Goal: Information Seeking & Learning: Learn about a topic

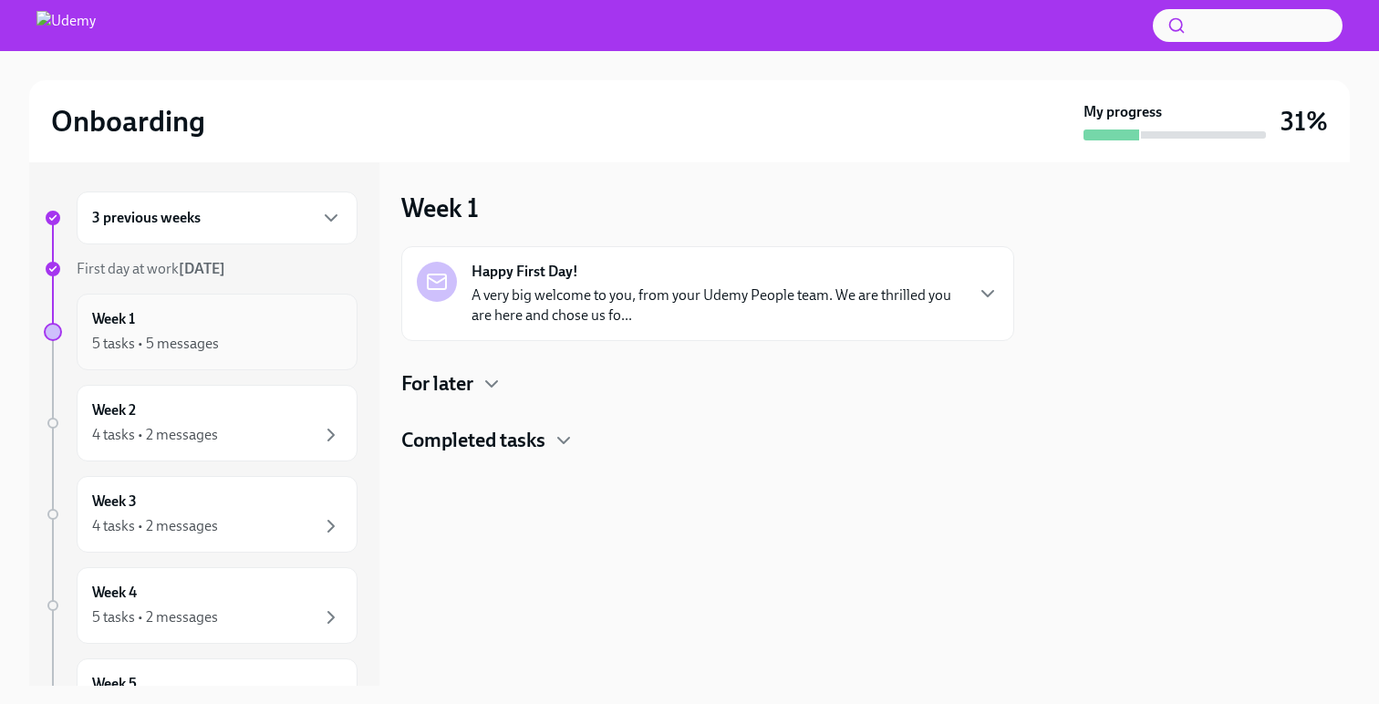
click at [236, 319] on div "Week 1 5 tasks • 5 messages" at bounding box center [217, 332] width 250 height 46
click at [490, 384] on icon "button" at bounding box center [491, 383] width 11 height 5
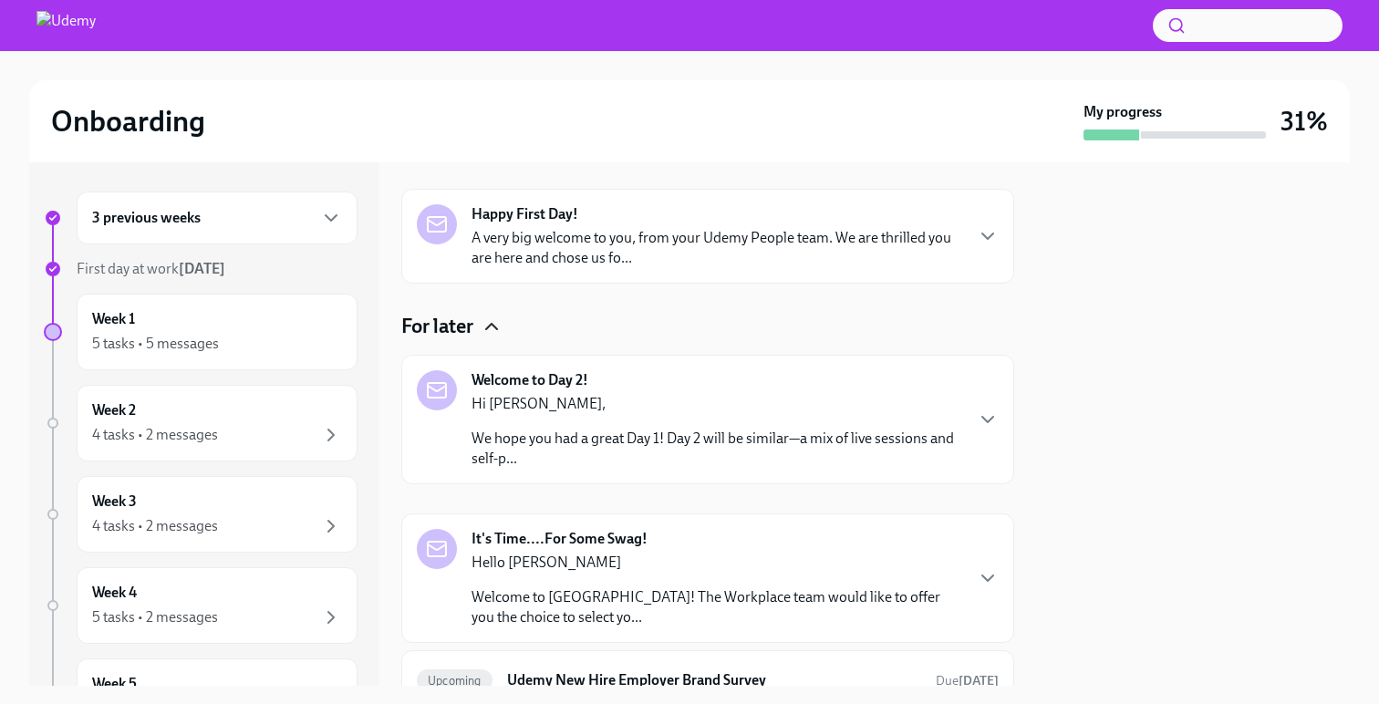
scroll to position [101, 0]
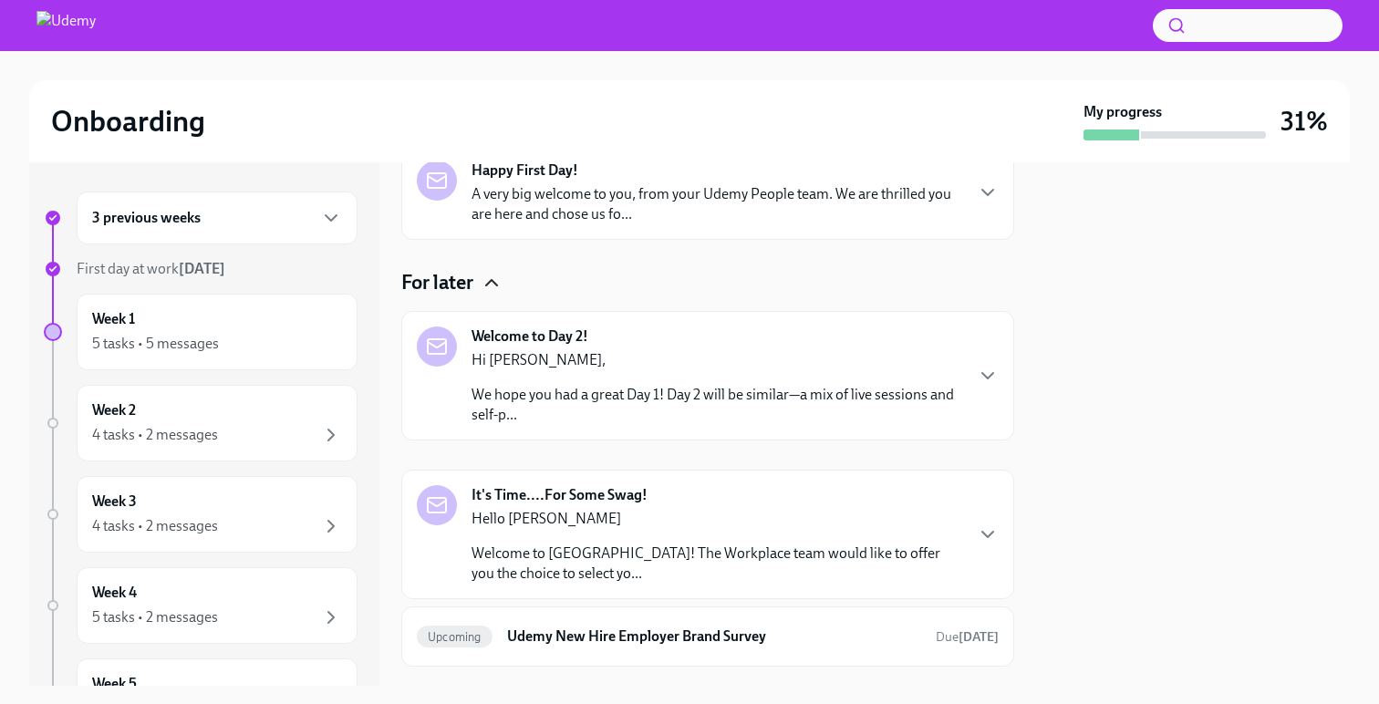
click at [845, 368] on p "Hi [PERSON_NAME]," at bounding box center [716, 360] width 491 height 20
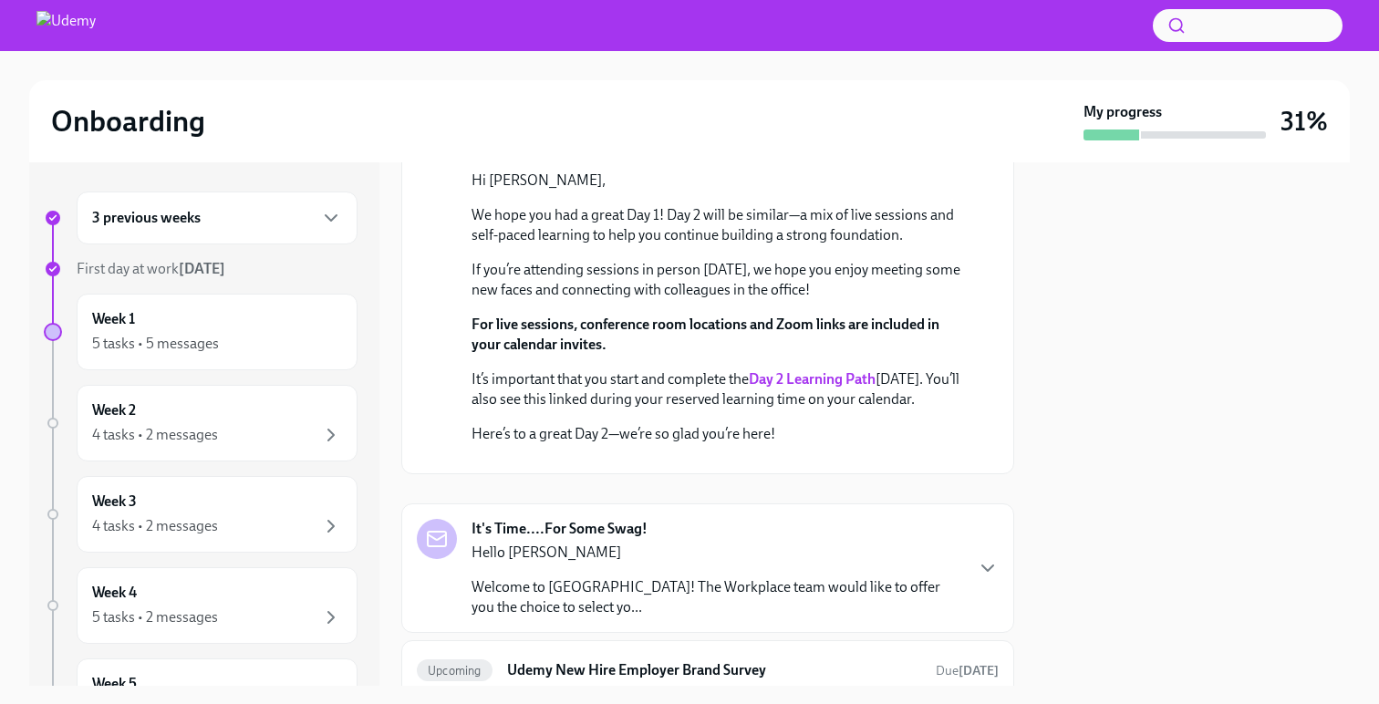
scroll to position [345, 0]
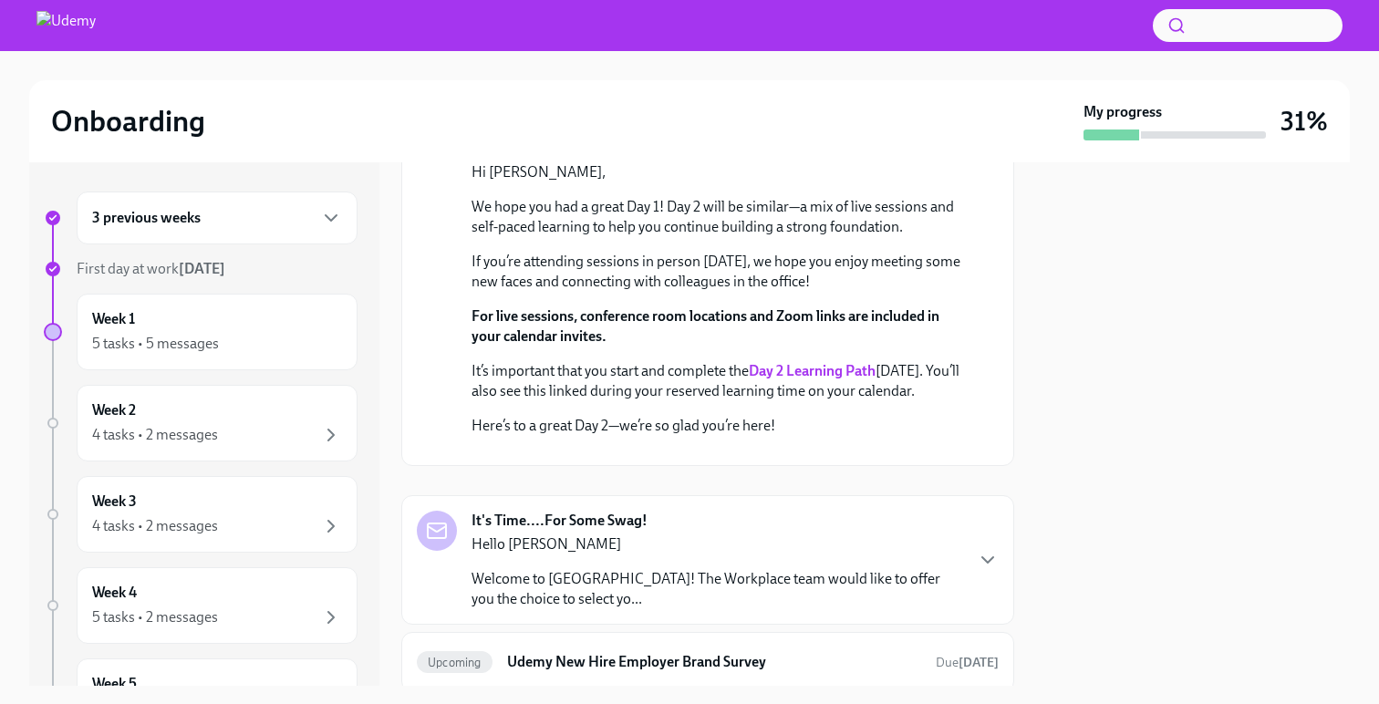
click at [816, 364] on strong "Day 2 Learning Path" at bounding box center [812, 370] width 127 height 17
click at [279, 216] on div "3 previous weeks" at bounding box center [217, 218] width 250 height 22
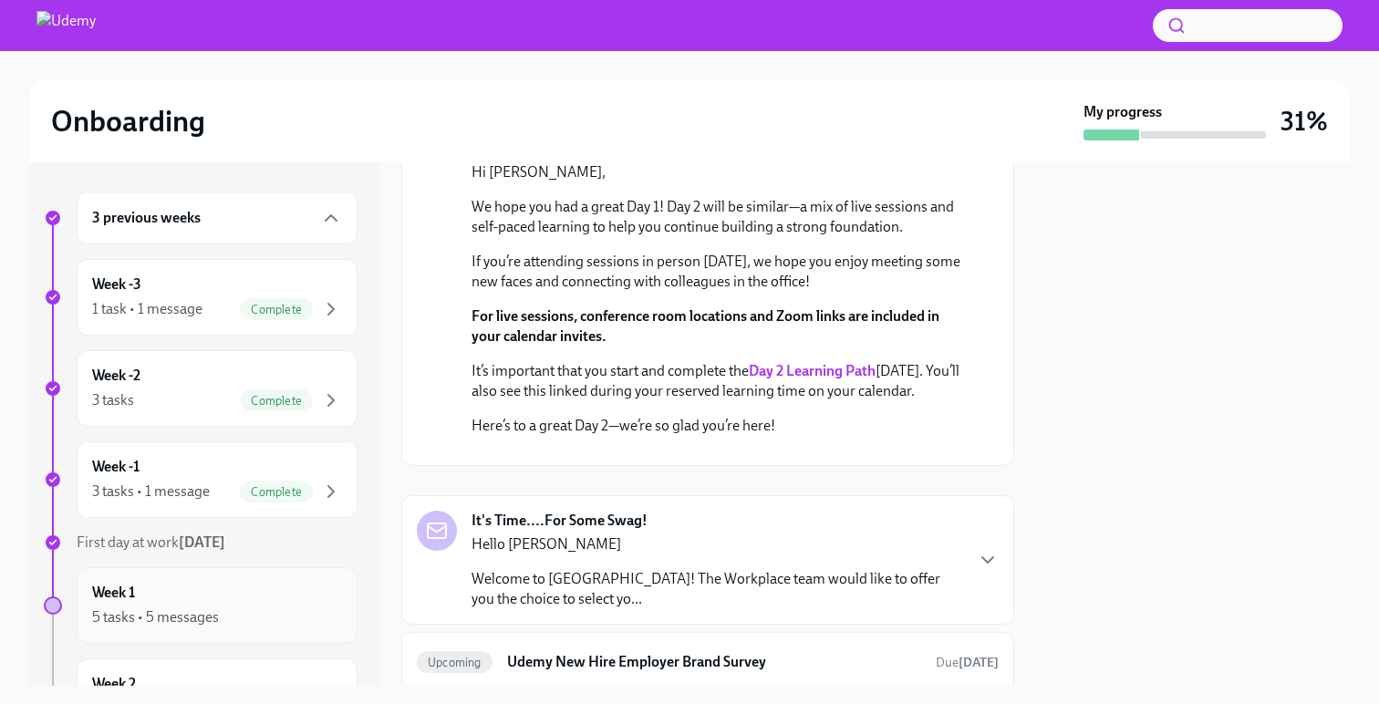
click at [152, 593] on div "Week 1 5 tasks • 5 messages" at bounding box center [217, 606] width 250 height 46
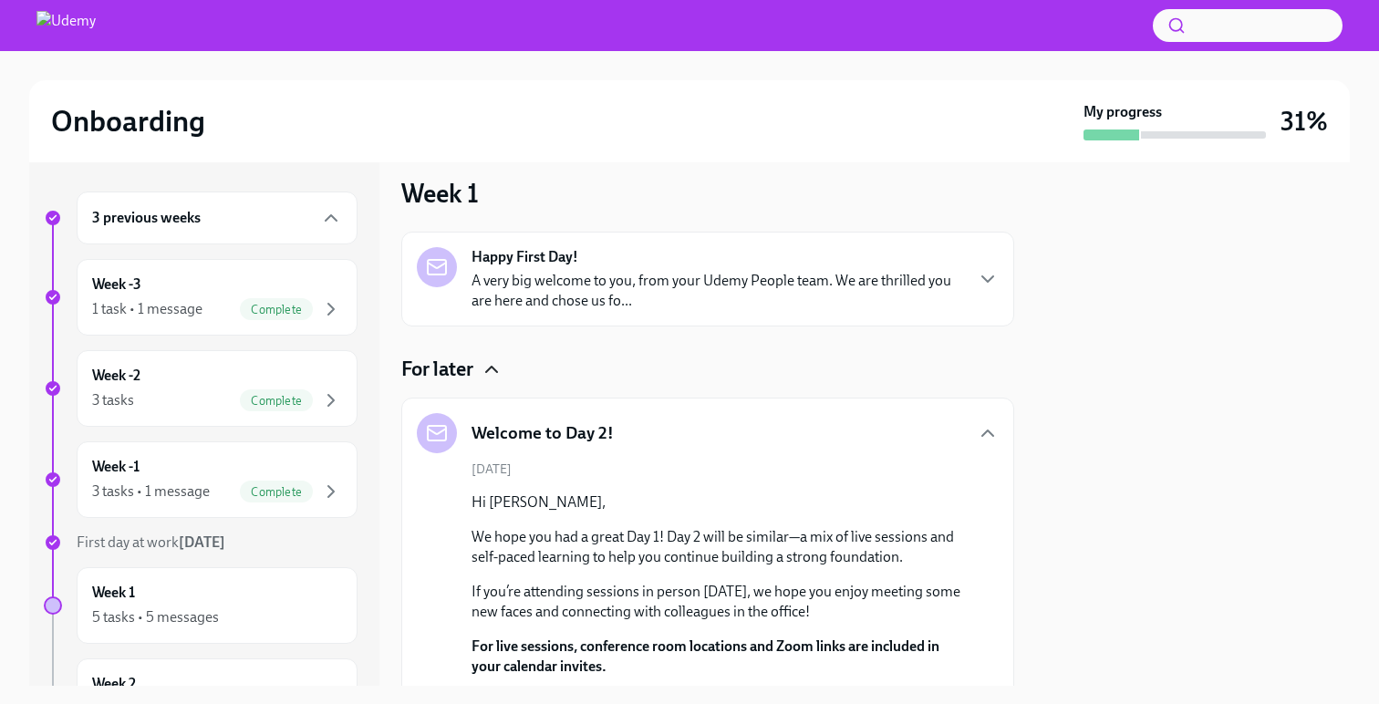
scroll to position [0, 0]
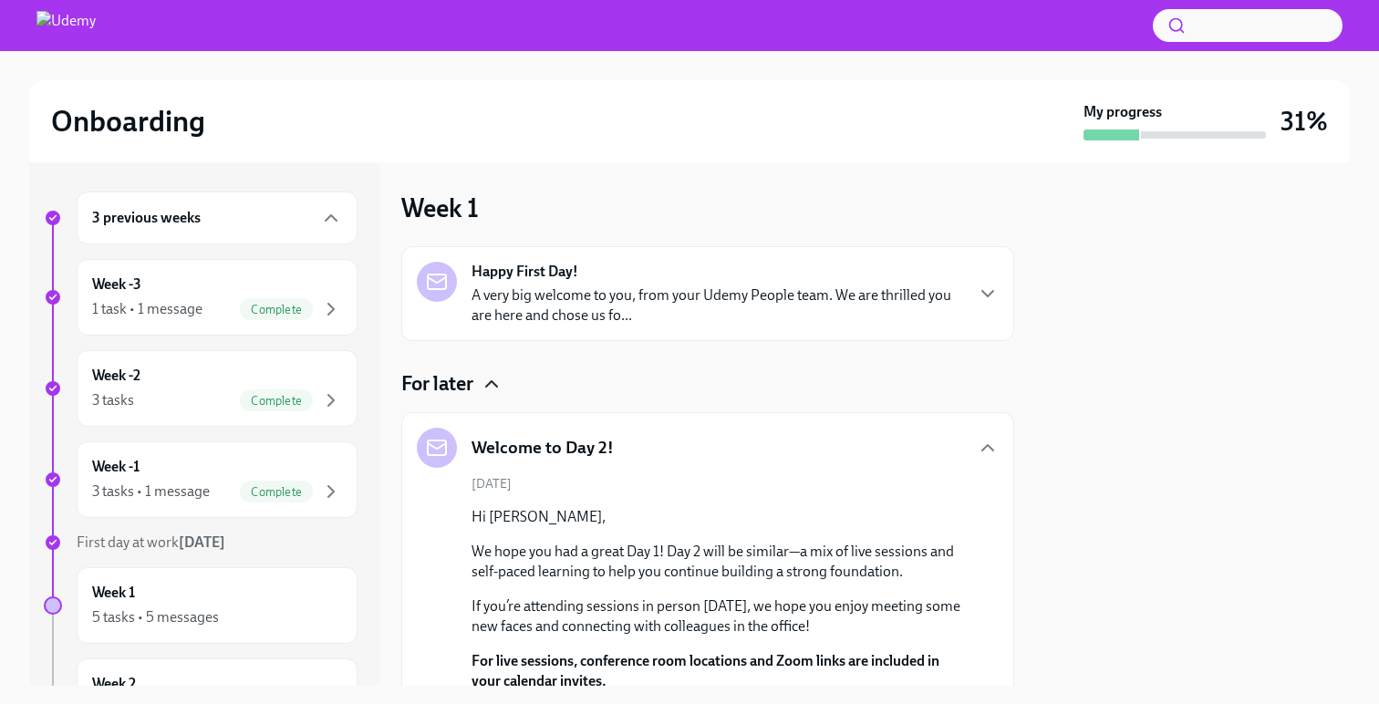
click at [786, 307] on p "A very big welcome to you, from your Udemy People team. We are thrilled you are…" at bounding box center [716, 305] width 491 height 40
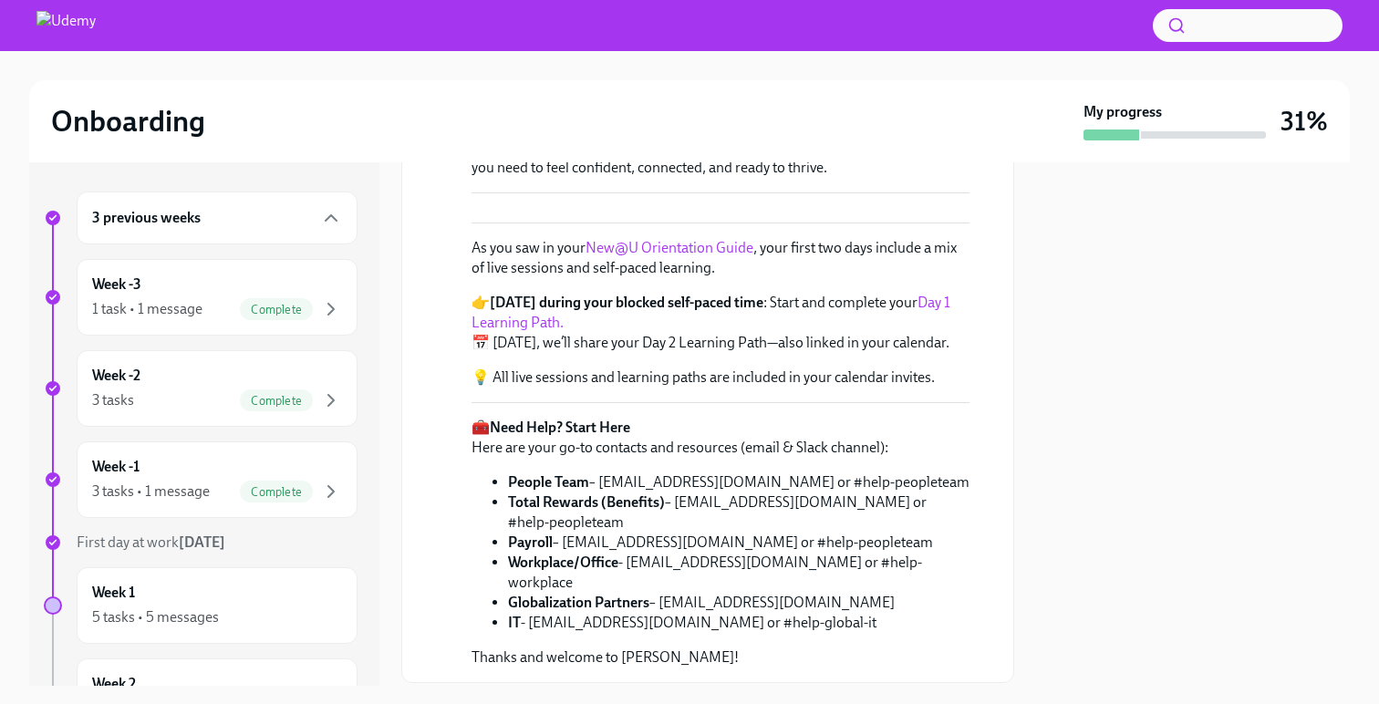
scroll to position [346, 0]
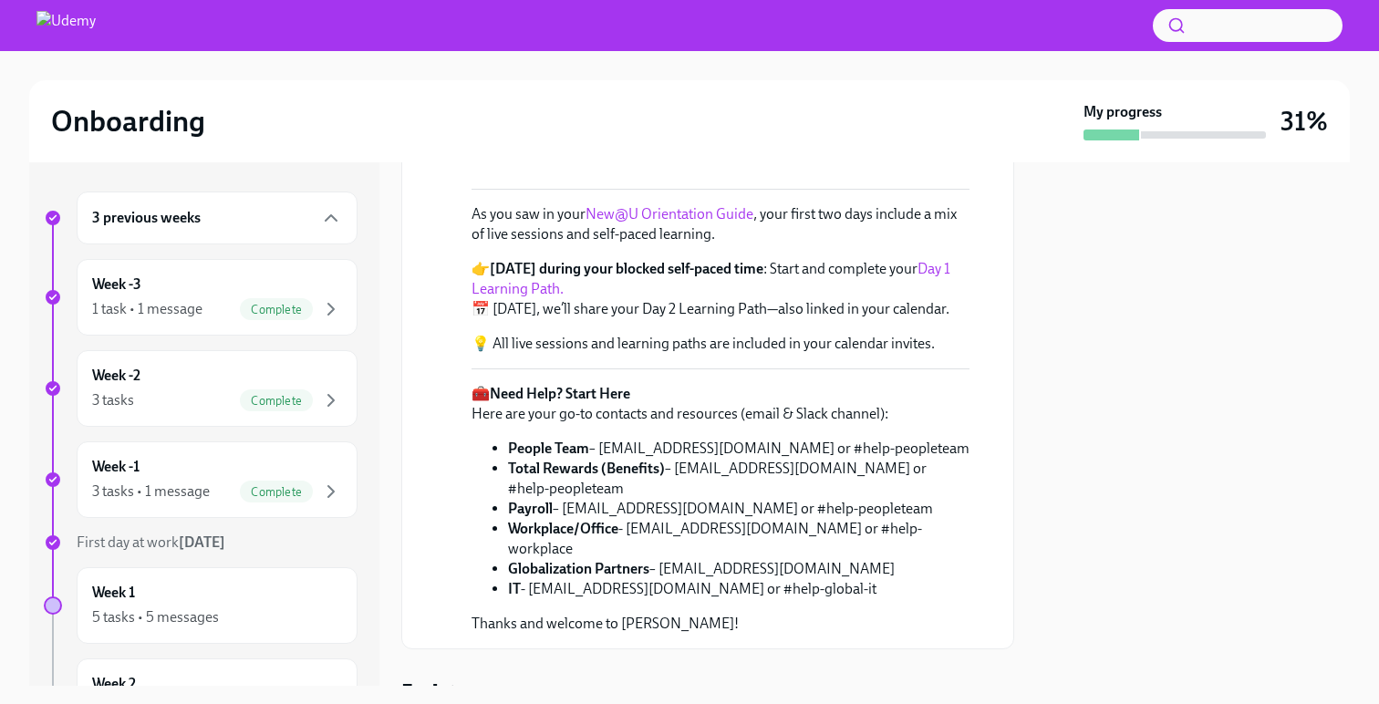
click at [926, 297] on link "Day 1 Learning Path." at bounding box center [710, 278] width 479 height 37
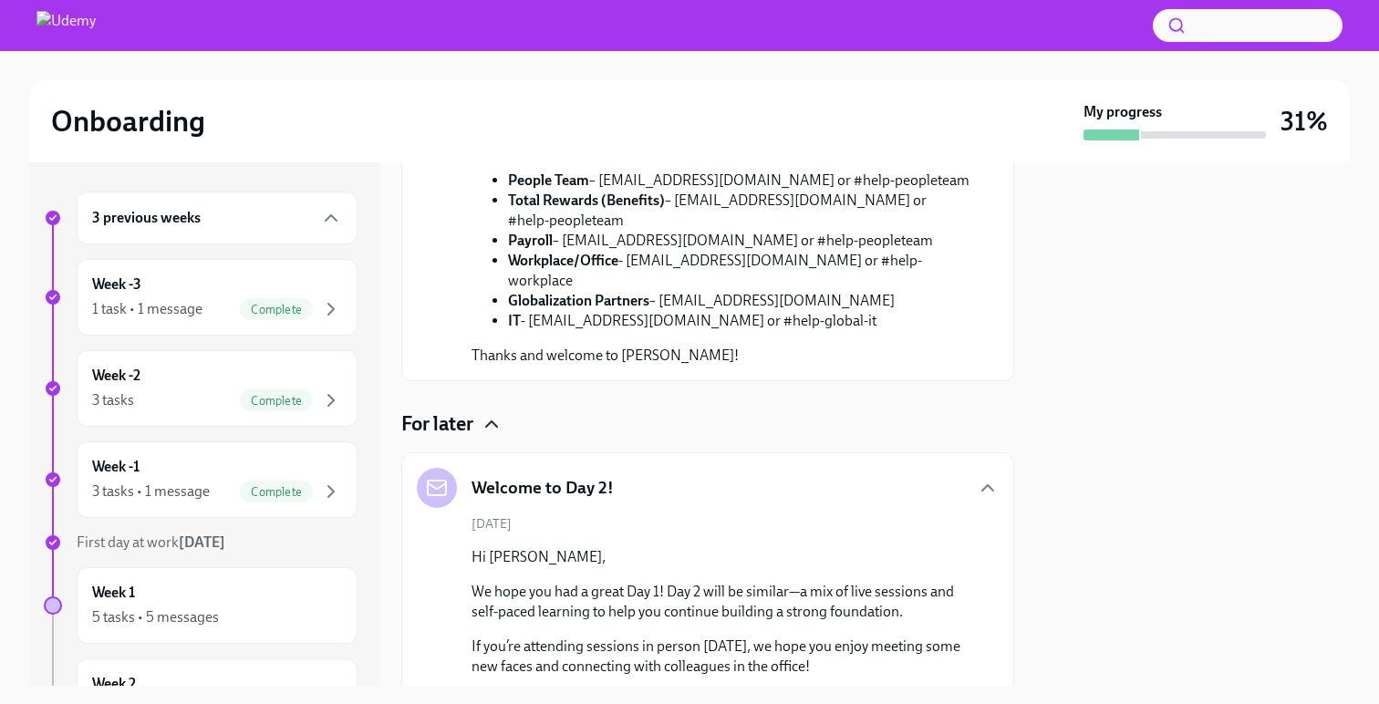
scroll to position [624, 0]
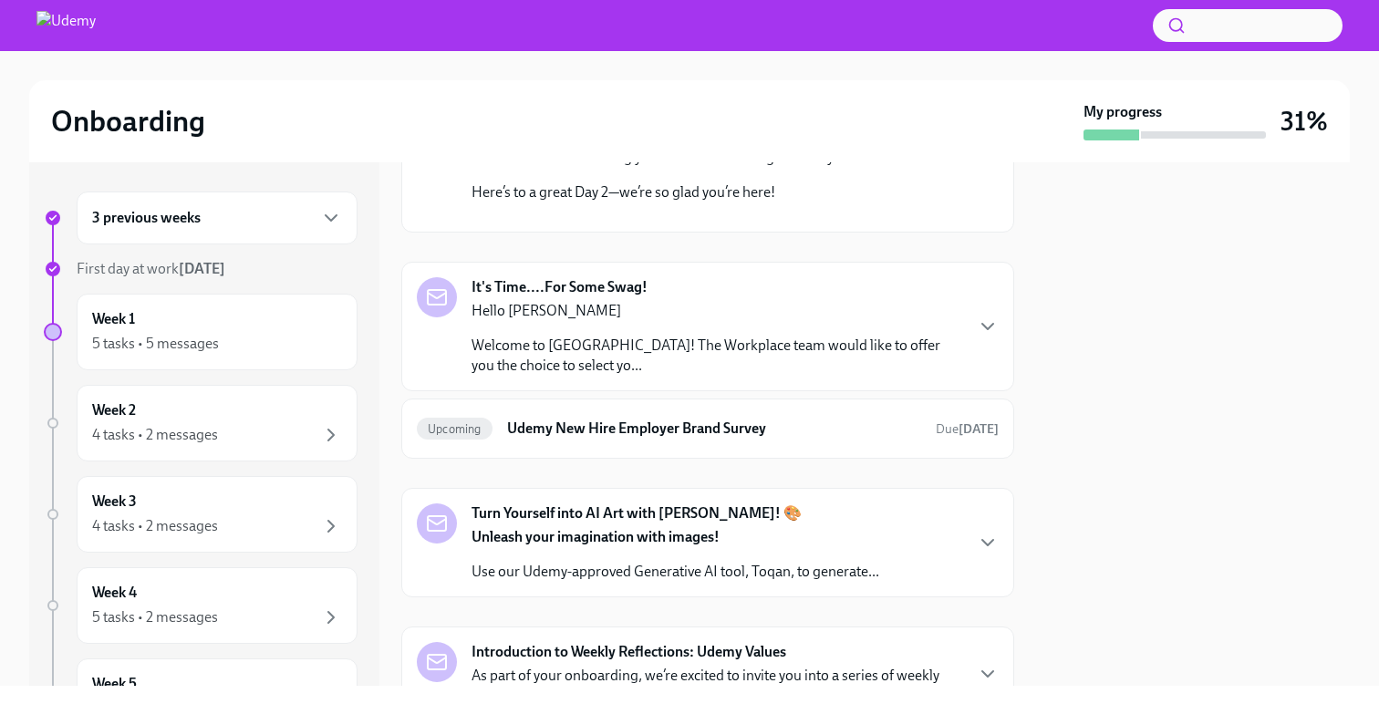
scroll to position [1256, 0]
